Goal: Information Seeking & Learning: Understand process/instructions

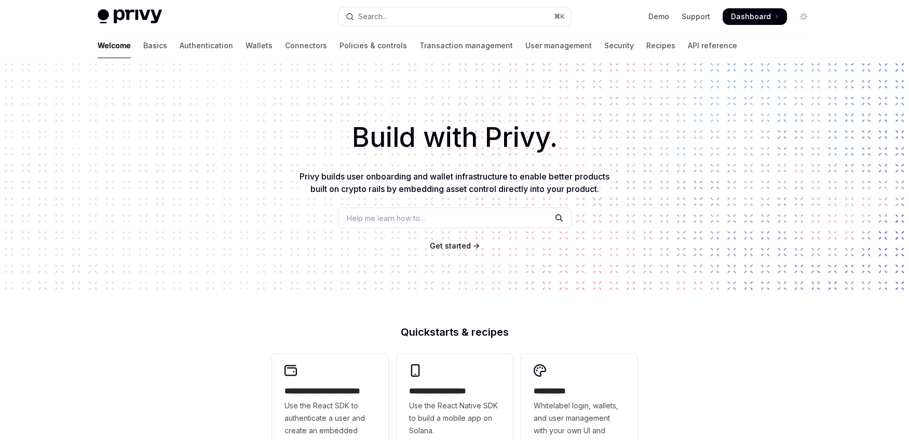
click at [736, 17] on span "Dashboard" at bounding box center [751, 16] width 40 height 10
click at [180, 46] on link "Authentication" at bounding box center [206, 45] width 53 height 25
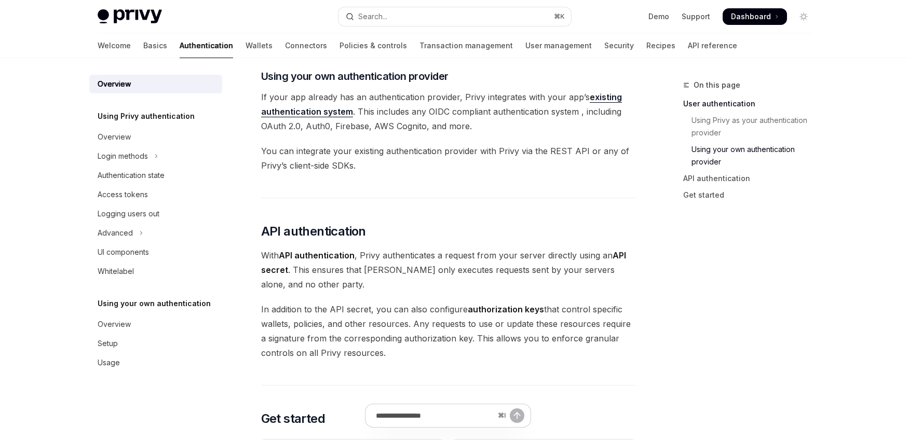
scroll to position [536, 0]
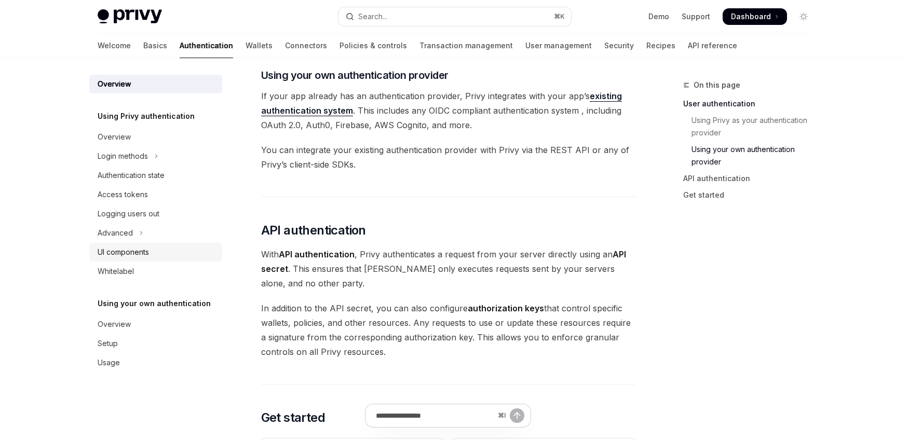
click at [174, 255] on div "UI components" at bounding box center [157, 252] width 118 height 12
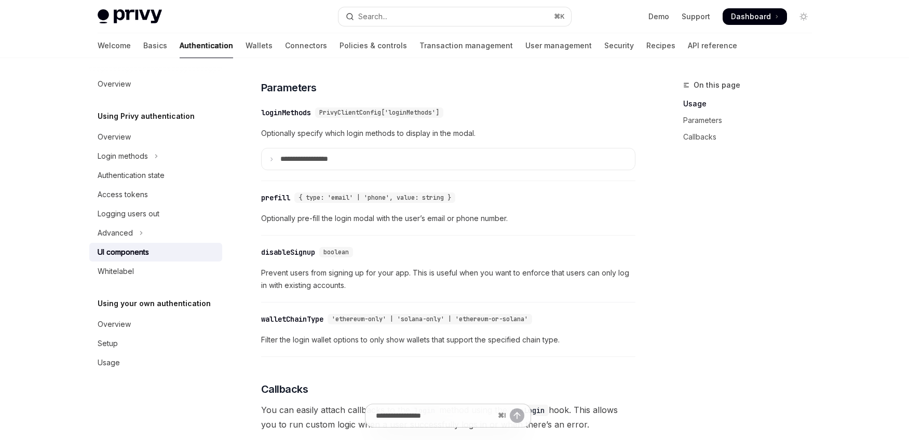
scroll to position [910, 0]
click at [688, 44] on link "API reference" at bounding box center [712, 45] width 49 height 25
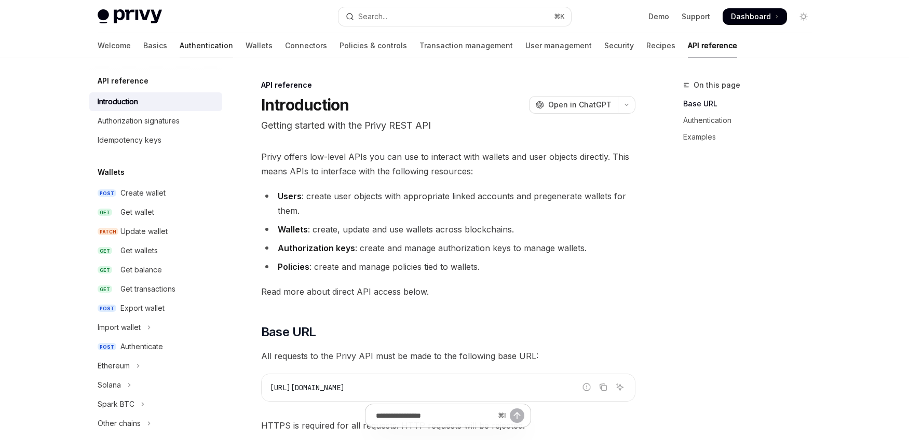
click at [183, 44] on link "Authentication" at bounding box center [206, 45] width 53 height 25
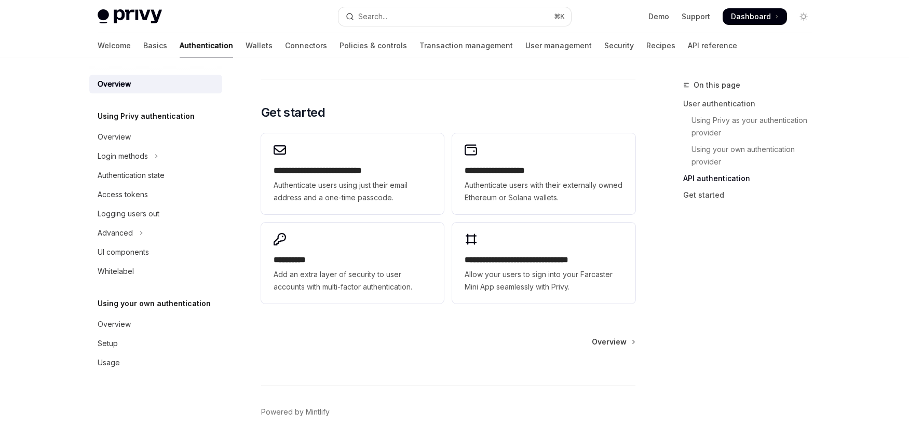
scroll to position [876, 0]
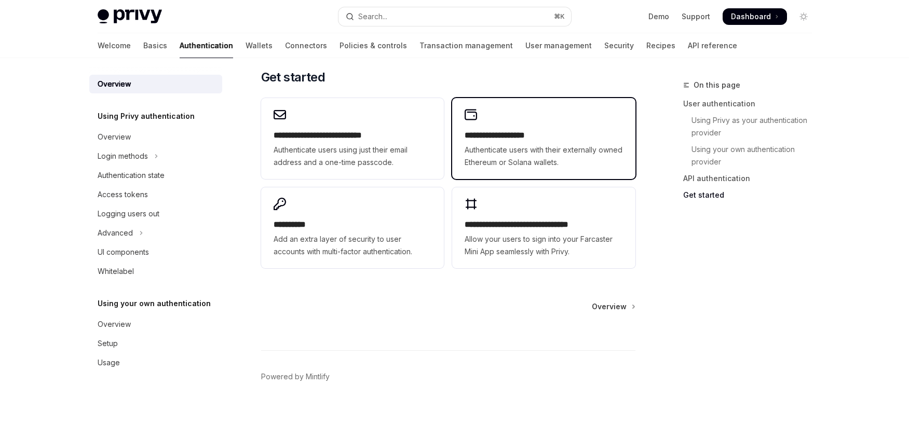
click at [594, 141] on h2 "**********" at bounding box center [544, 135] width 158 height 12
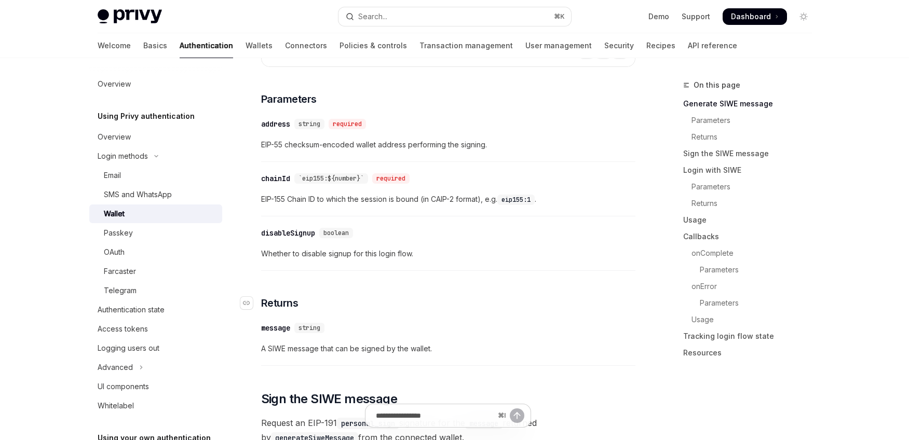
scroll to position [351, 0]
click at [156, 174] on div "Email" at bounding box center [160, 175] width 112 height 12
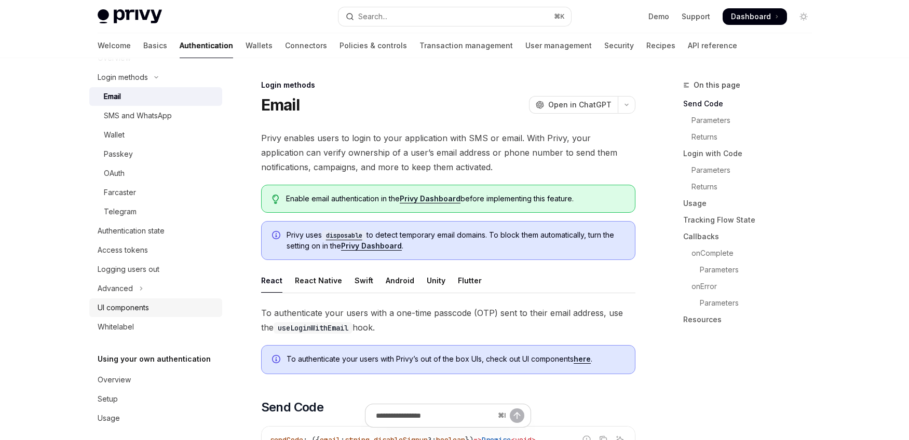
scroll to position [82, 0]
click at [150, 306] on div "UI components" at bounding box center [157, 305] width 118 height 12
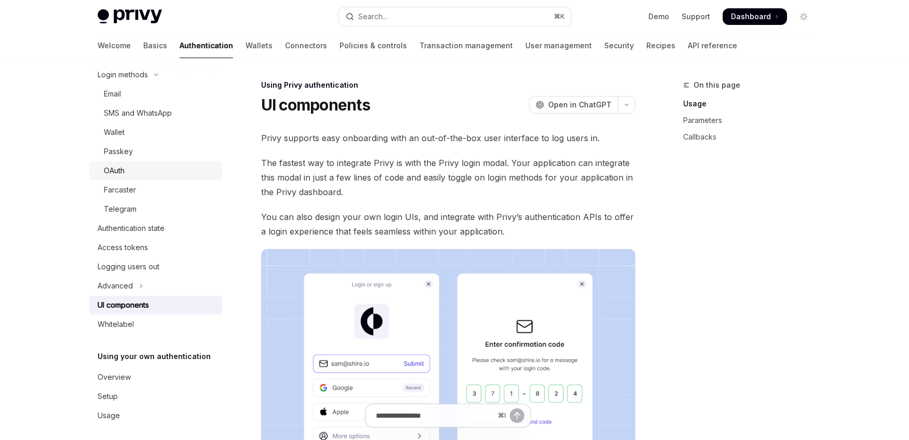
click at [136, 175] on div "OAuth" at bounding box center [160, 171] width 112 height 12
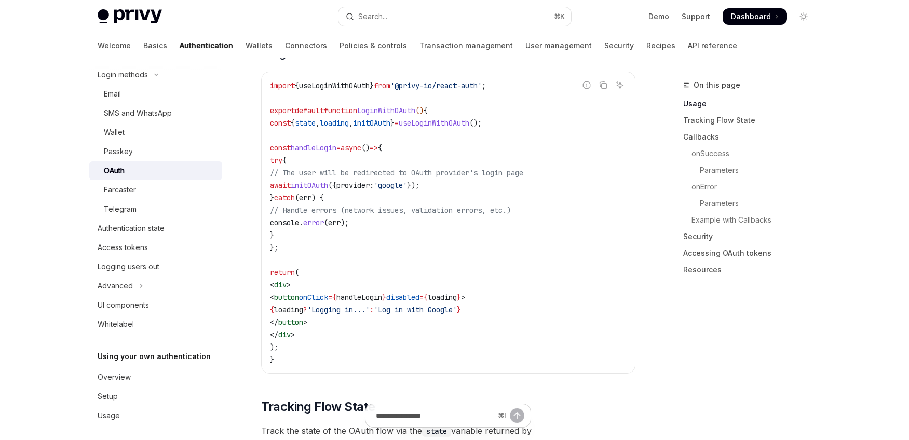
scroll to position [654, 0]
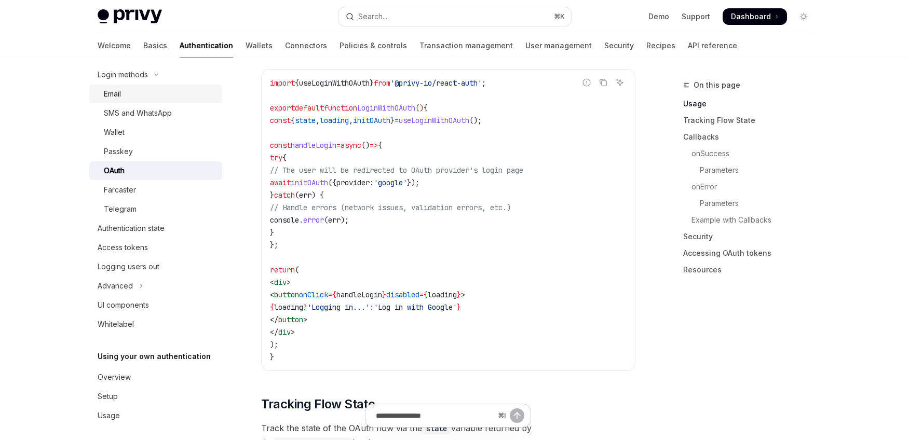
click at [136, 93] on div "Email" at bounding box center [160, 94] width 112 height 12
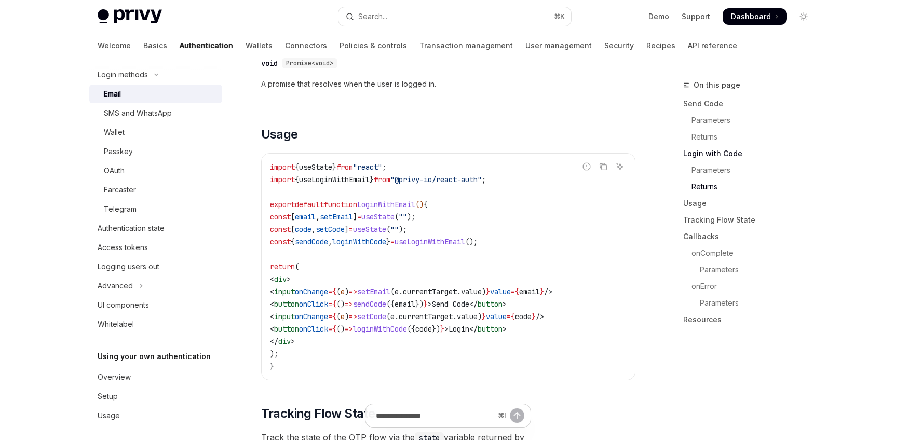
scroll to position [869, 0]
click at [151, 305] on div "UI components" at bounding box center [157, 305] width 118 height 12
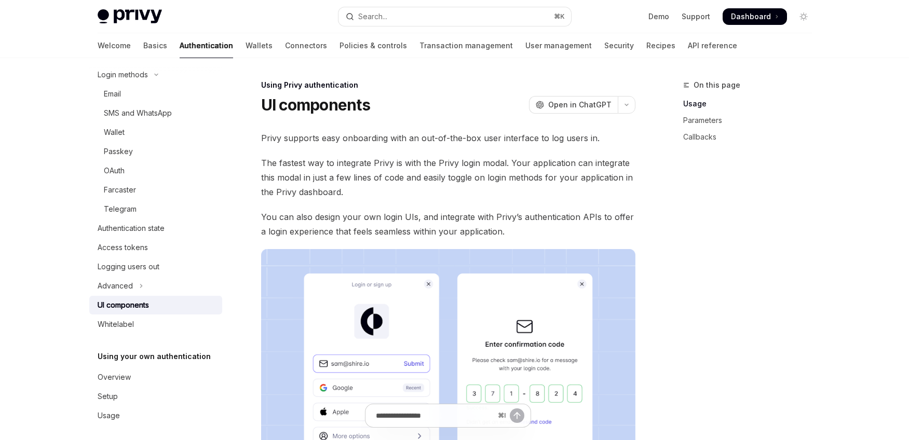
type textarea "*"
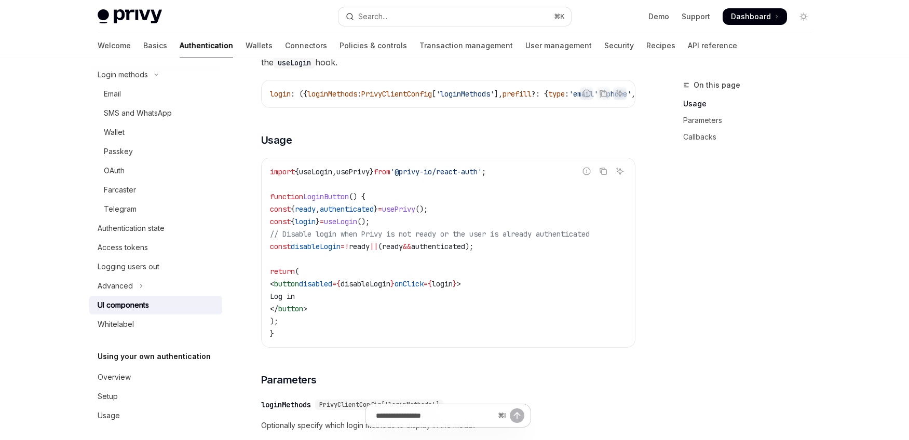
scroll to position [617, 0]
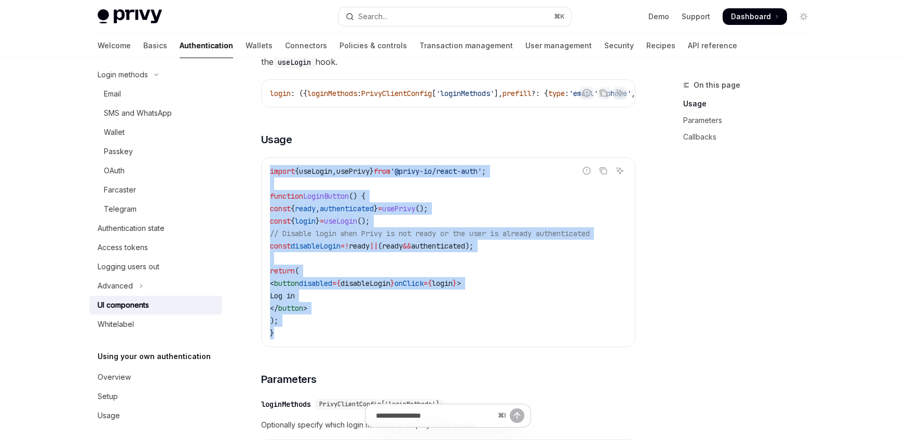
drag, startPoint x: 288, startPoint y: 337, endPoint x: 252, endPoint y: 168, distance: 172.9
click at [252, 168] on div "Using Privy authentication UI components OpenAI Open in ChatGPT OpenAI Open in …" at bounding box center [350, 398] width 573 height 1873
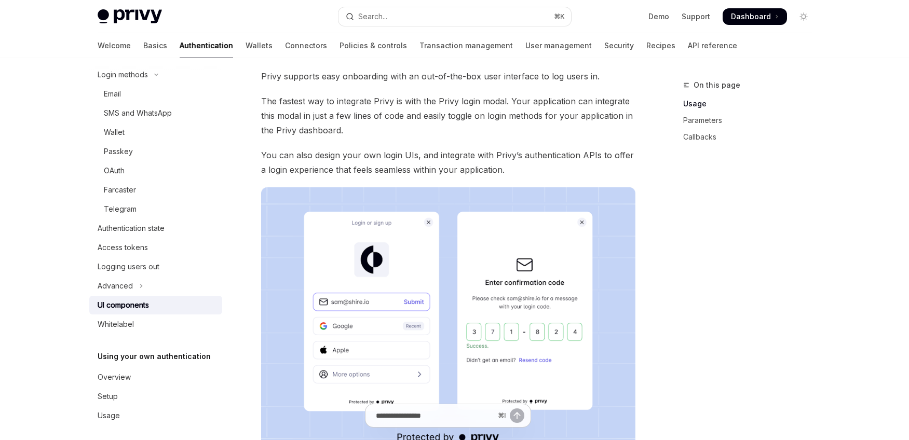
scroll to position [0, 0]
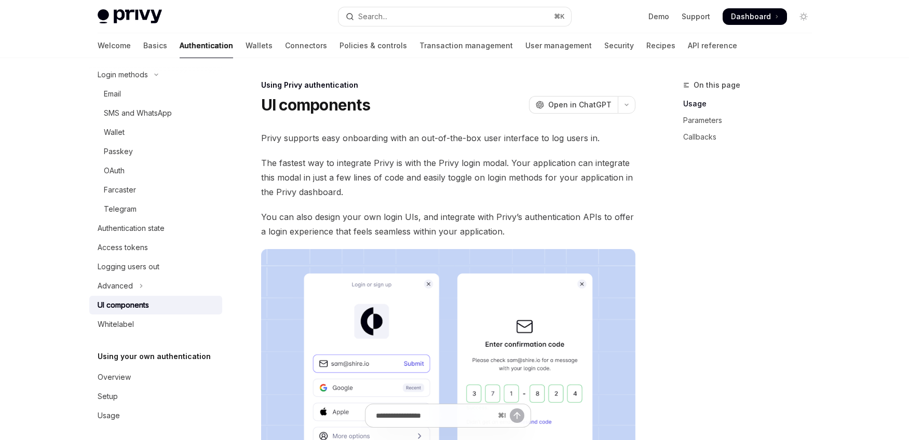
click at [626, 106] on icon "button" at bounding box center [627, 105] width 12 height 4
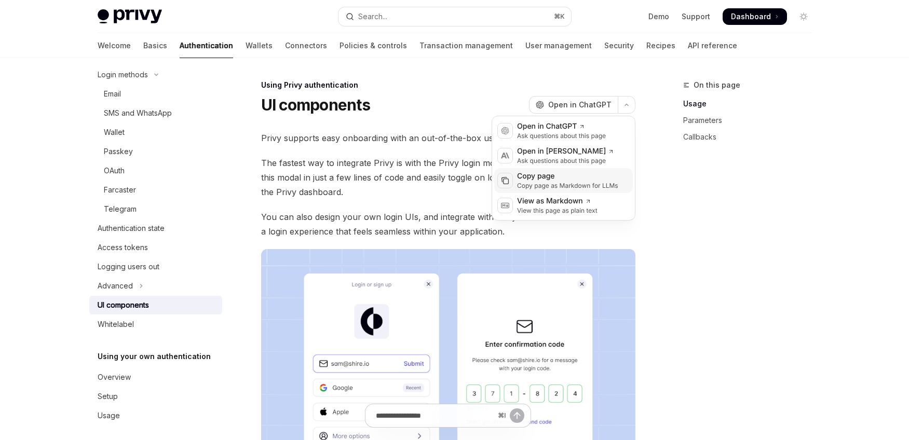
click at [602, 180] on div "Copy page" at bounding box center [567, 176] width 101 height 10
